Goal: Book appointment/travel/reservation

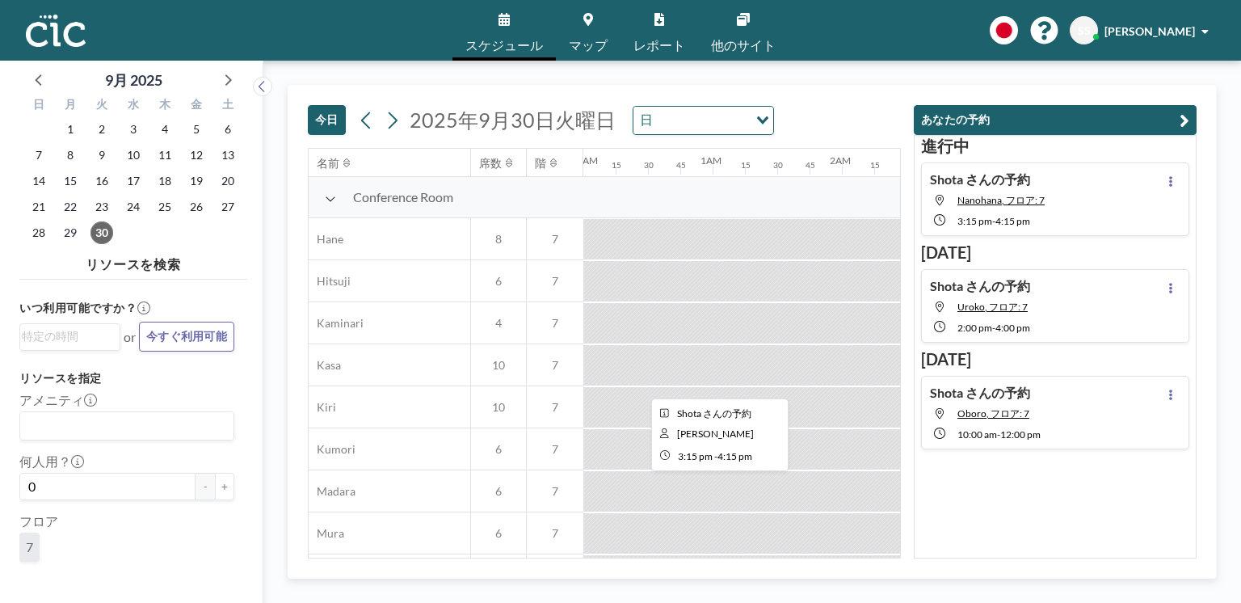
scroll to position [663, 1904]
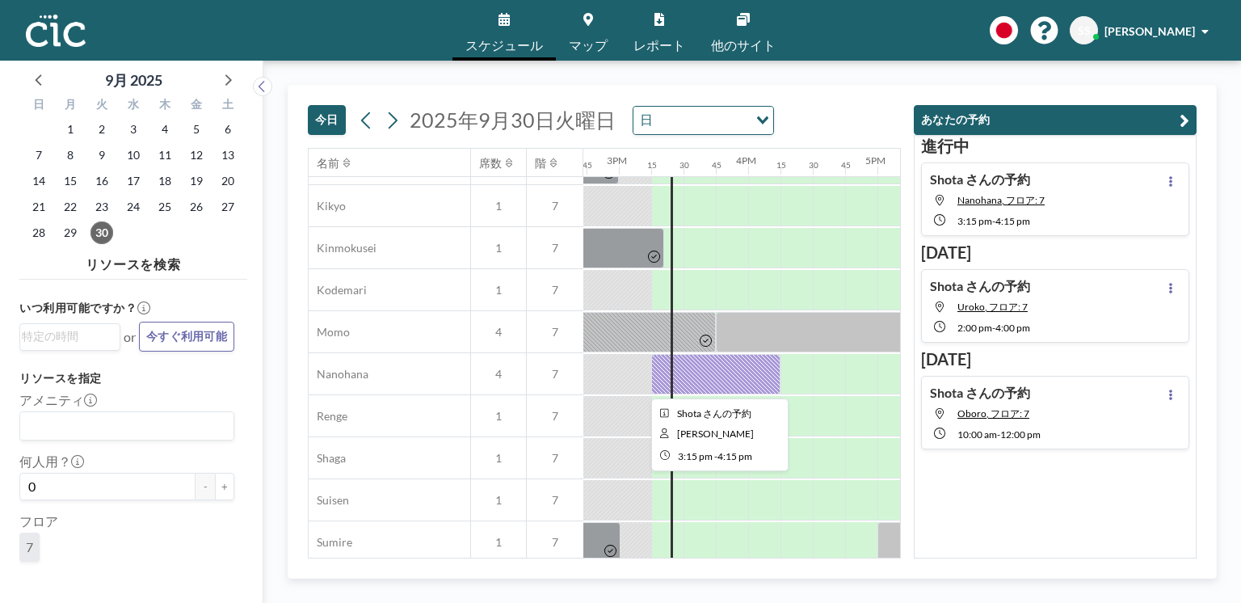
click at [675, 379] on div at bounding box center [715, 374] width 129 height 40
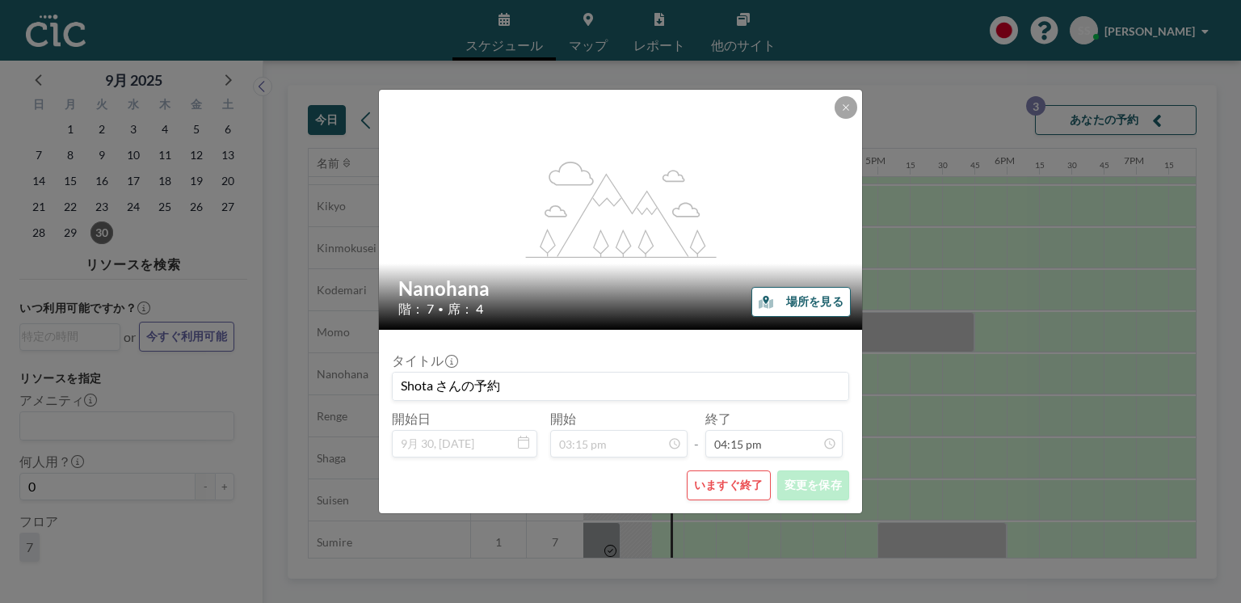
scroll to position [1869, 0]
click at [726, 480] on button "いますぐ終了" at bounding box center [729, 485] width 84 height 30
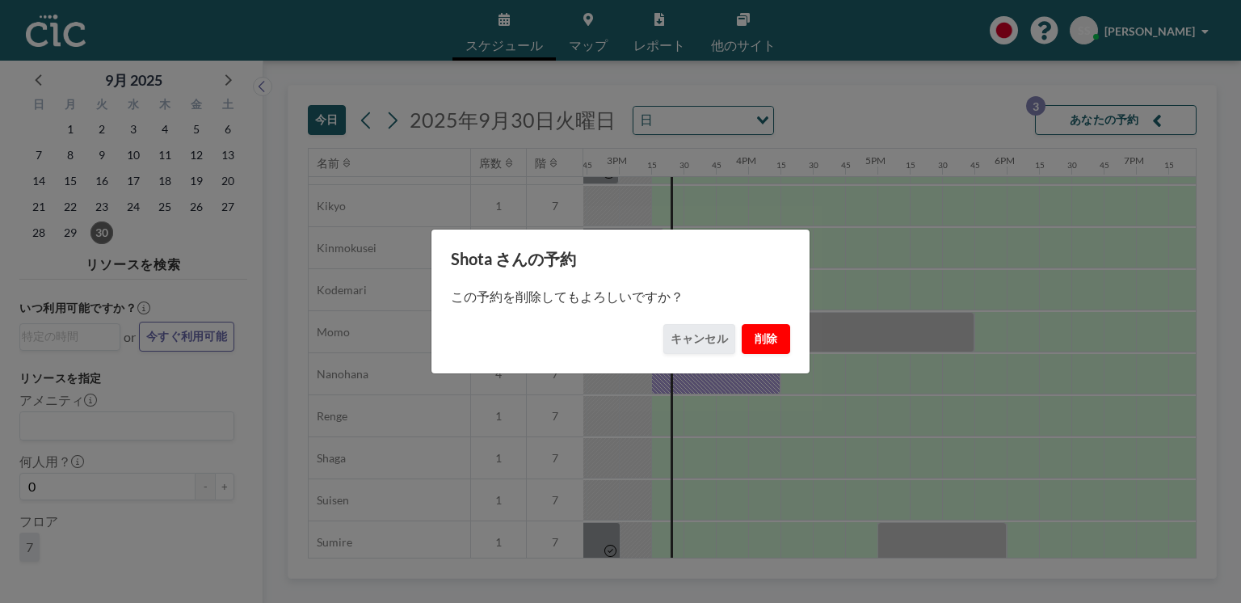
click at [756, 348] on button "削除" at bounding box center [766, 339] width 48 height 30
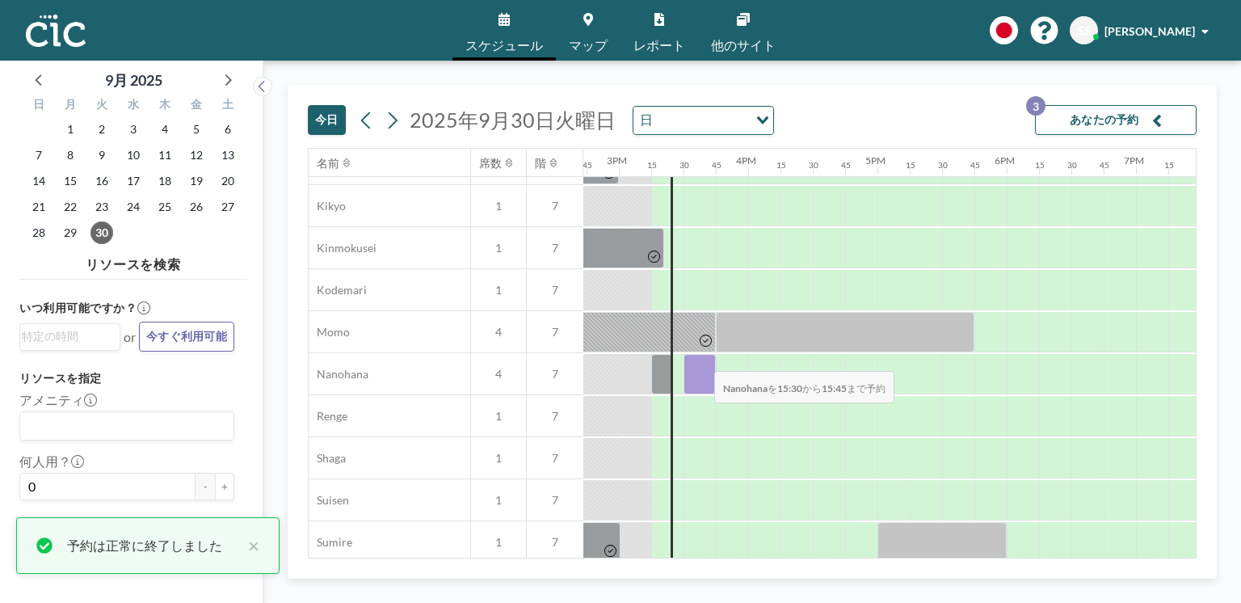
click at [701, 361] on div at bounding box center [700, 374] width 32 height 40
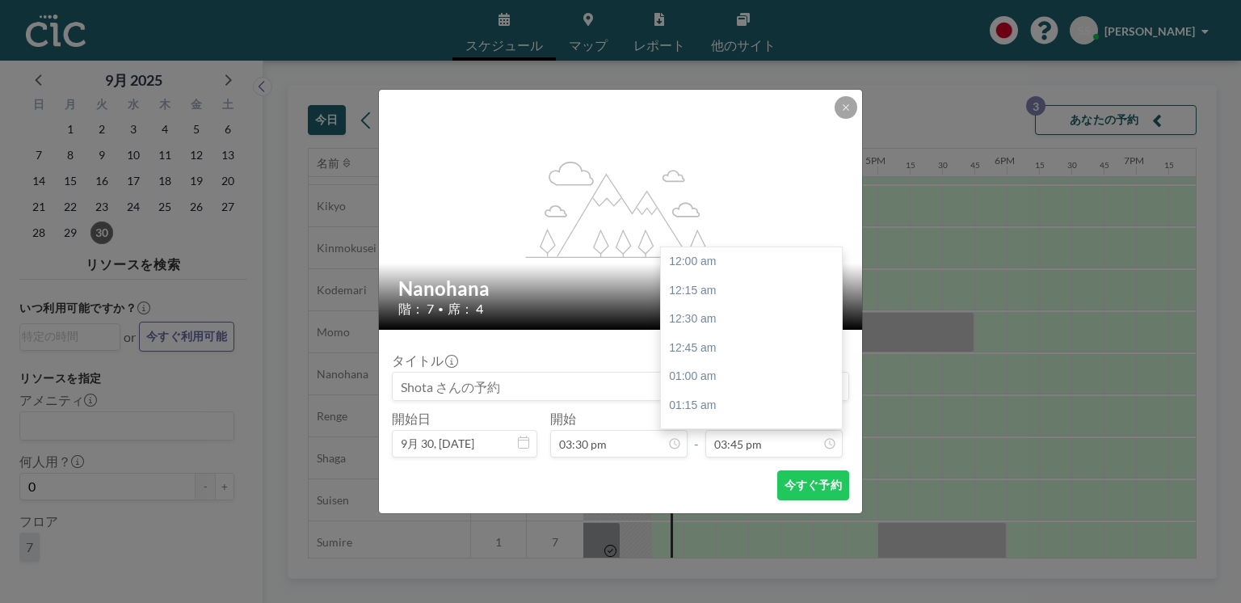
scroll to position [1812, 0]
click at [836, 111] on button at bounding box center [846, 107] width 23 height 23
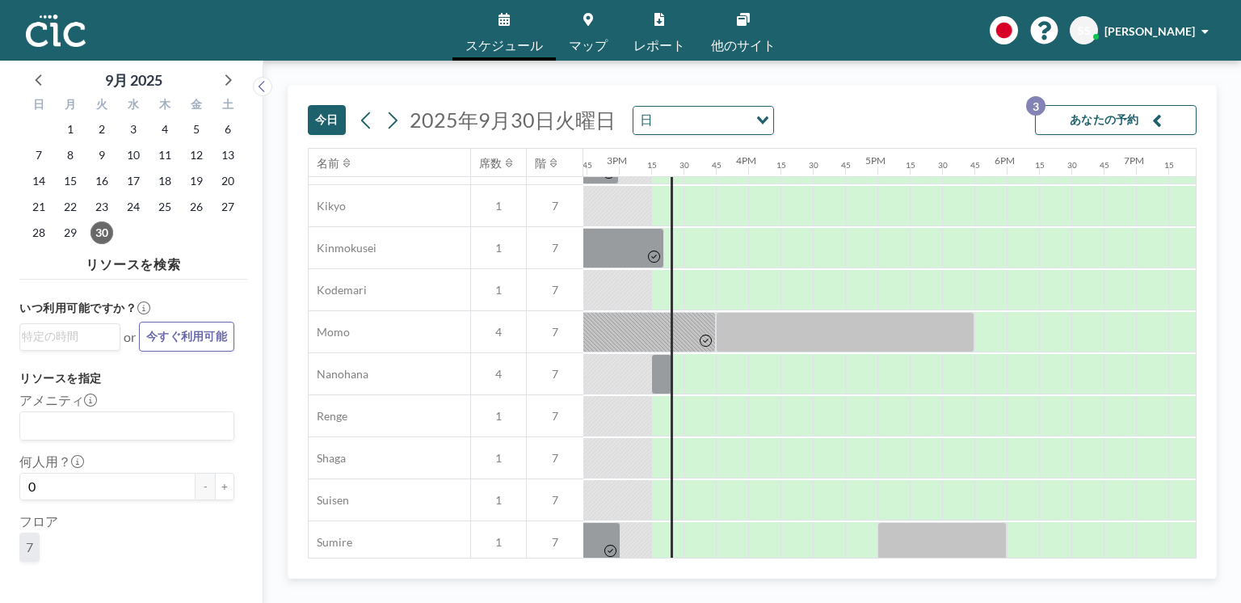
scroll to position [601, 1904]
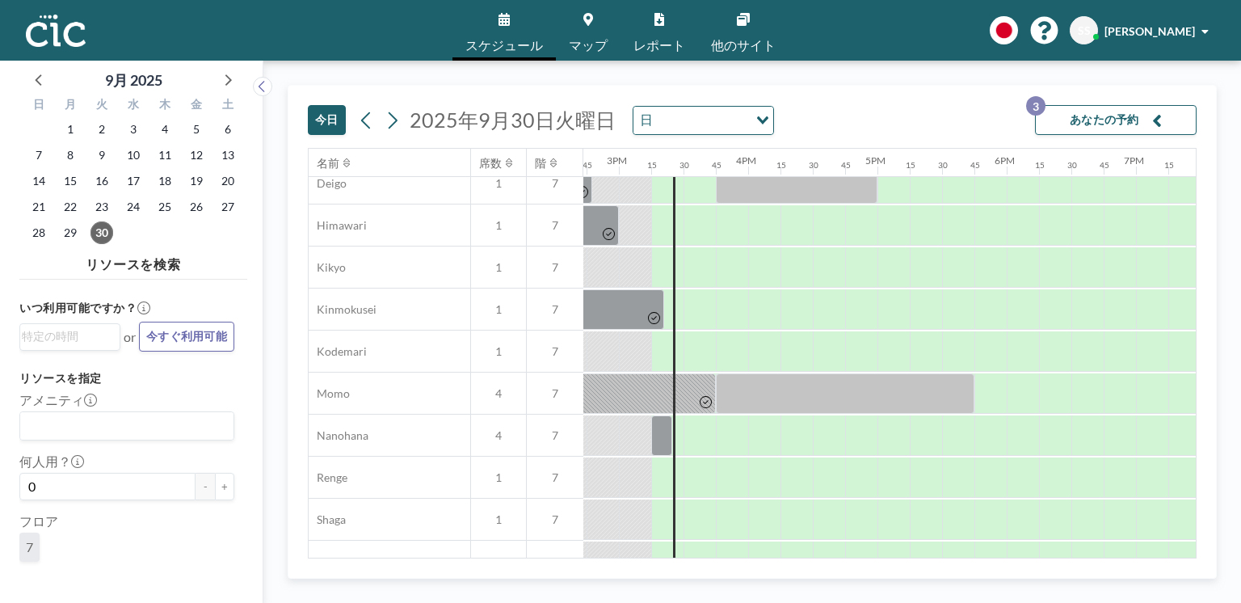
click at [682, 349] on div at bounding box center [667, 351] width 32 height 40
click at [689, 349] on div at bounding box center [700, 351] width 32 height 40
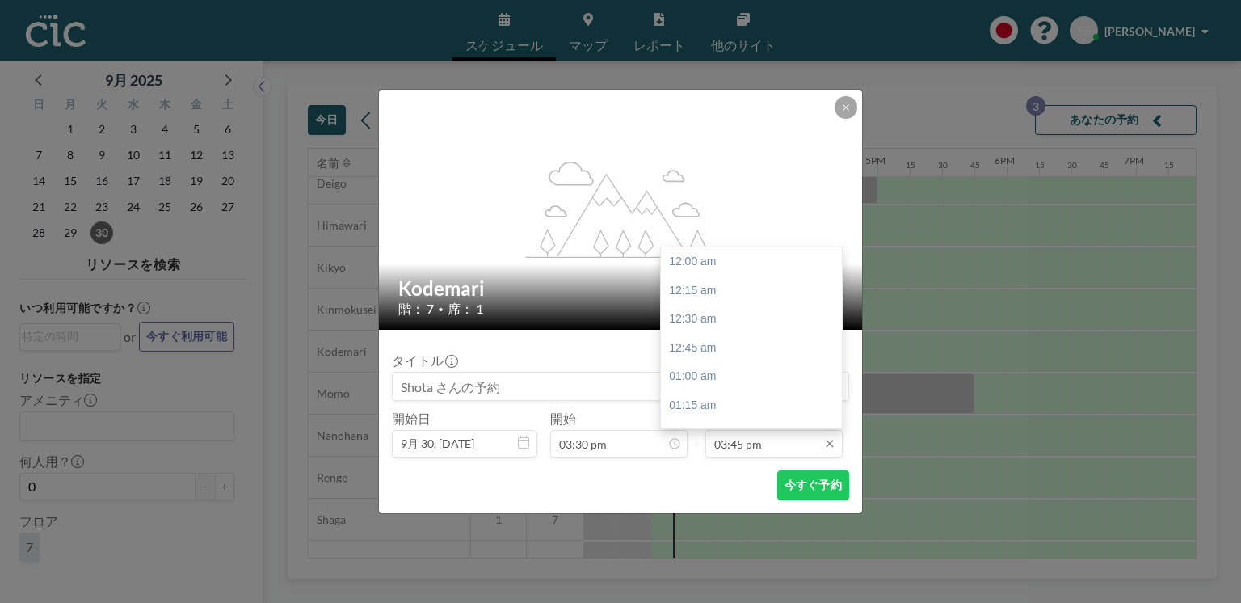
scroll to position [1812, 0]
click at [760, 324] on div "04:15 pm" at bounding box center [754, 319] width 186 height 29
type input "04:15 pm"
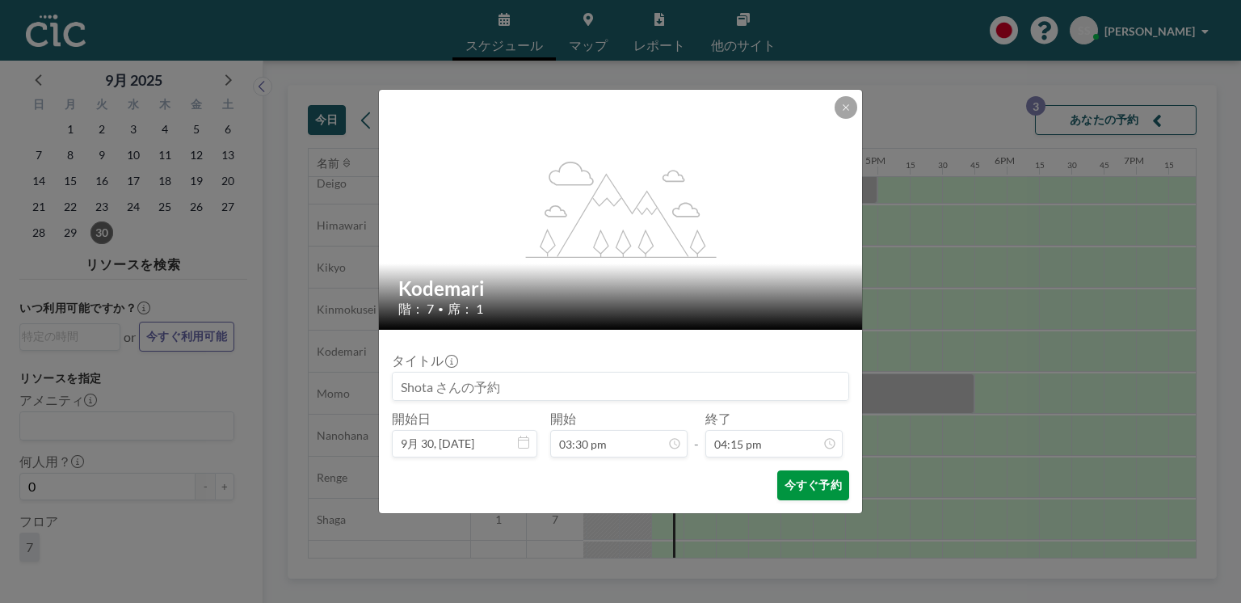
scroll to position [1869, 0]
click at [794, 478] on button "今すぐ予約" at bounding box center [813, 485] width 72 height 30
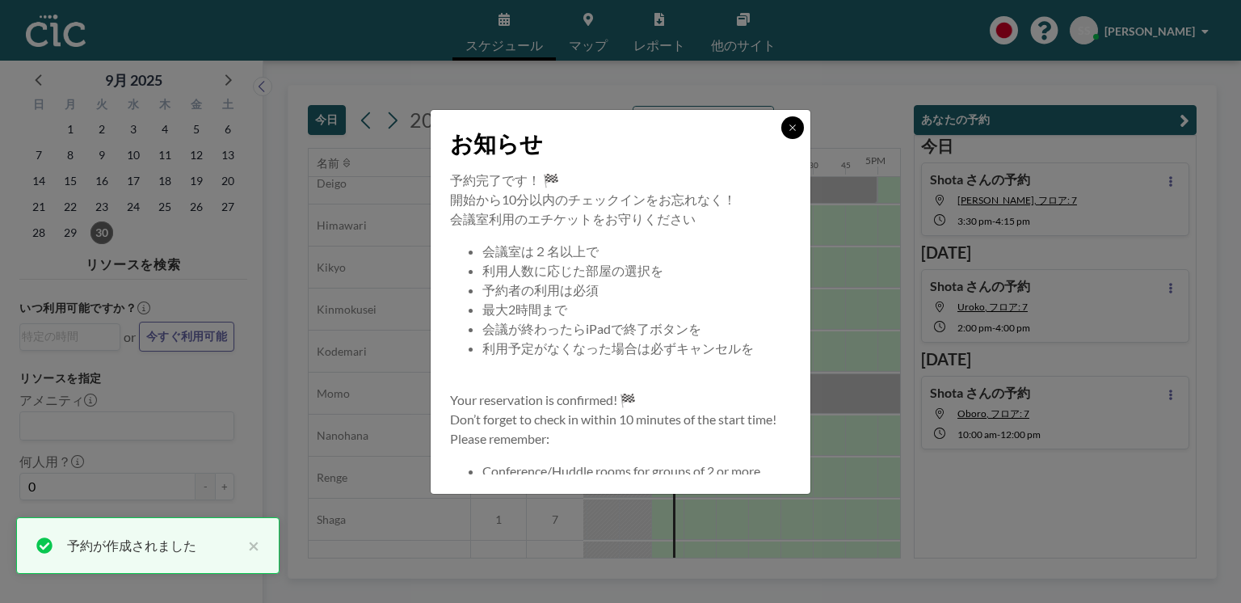
click at [789, 126] on icon at bounding box center [793, 128] width 10 height 10
